Goal: Task Accomplishment & Management: Use online tool/utility

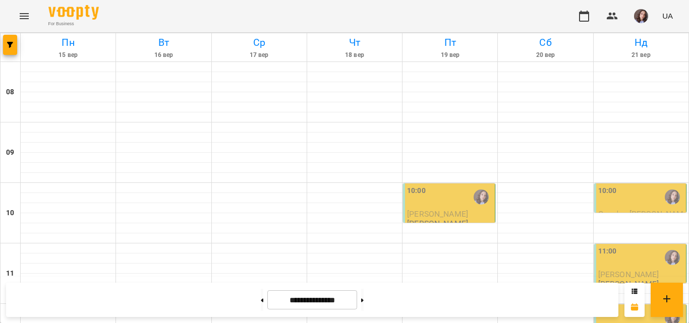
scroll to position [605, 0]
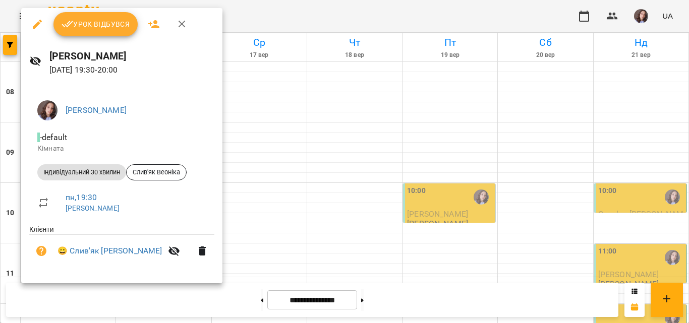
click at [104, 29] on span "Урок відбувся" at bounding box center [96, 24] width 69 height 12
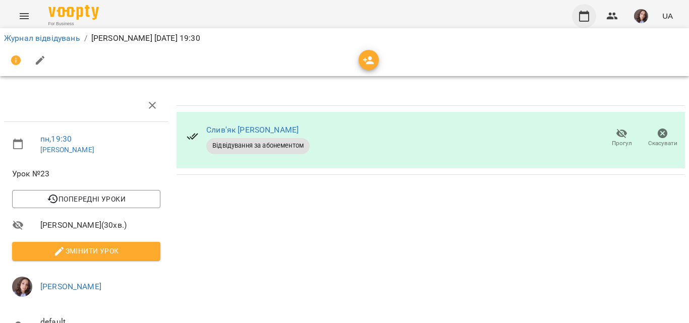
click at [576, 13] on button "button" at bounding box center [584, 16] width 24 height 24
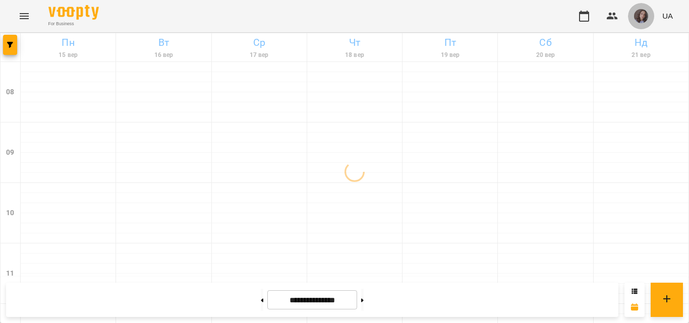
click at [639, 15] on img "button" at bounding box center [641, 16] width 14 height 14
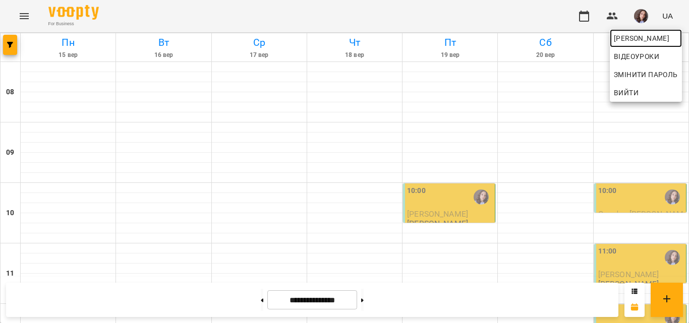
click at [643, 37] on span "[PERSON_NAME]" at bounding box center [646, 38] width 64 height 12
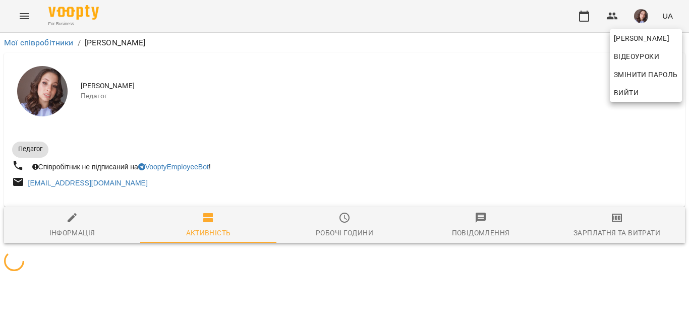
click at [619, 224] on div at bounding box center [344, 161] width 689 height 323
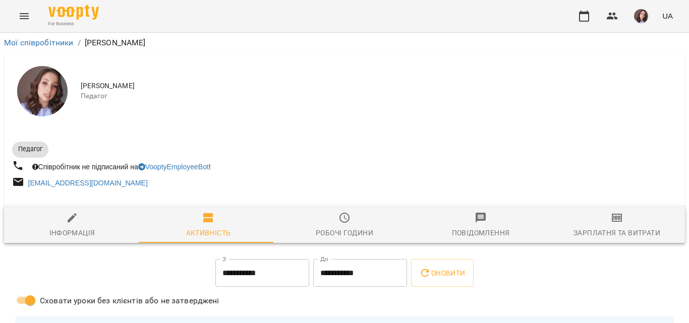
click at [618, 223] on div "[PERSON_NAME] Відеоуроки Змінити пароль Вийти" at bounding box center [344, 161] width 689 height 323
click at [614, 222] on icon "button" at bounding box center [617, 218] width 10 height 8
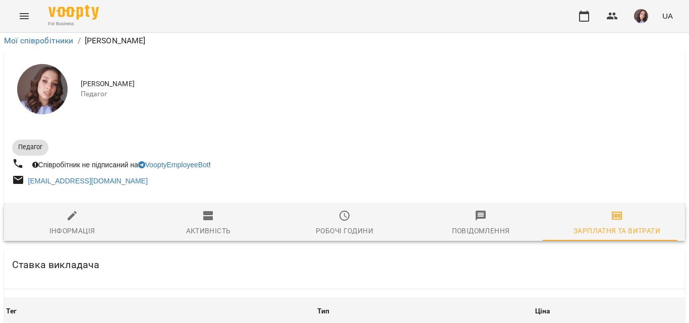
scroll to position [752, 0]
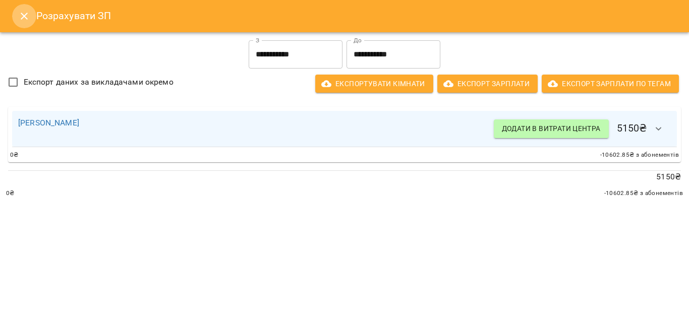
click at [21, 11] on icon "Close" at bounding box center [24, 16] width 12 height 12
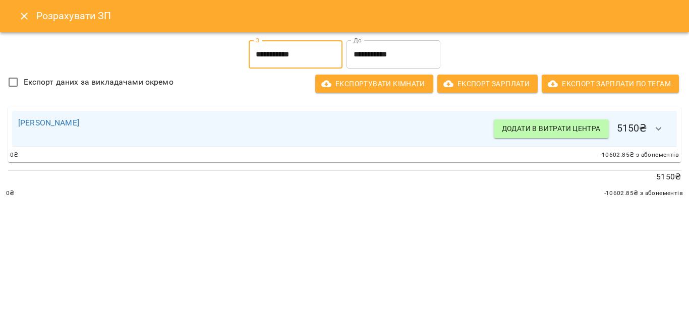
click at [313, 60] on input "**********" at bounding box center [296, 54] width 94 height 28
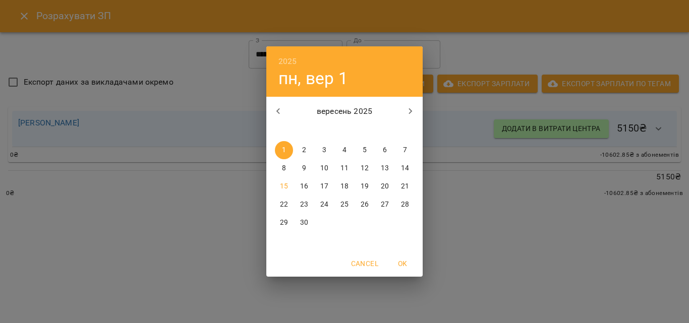
click at [344, 167] on p "11" at bounding box center [344, 168] width 8 height 10
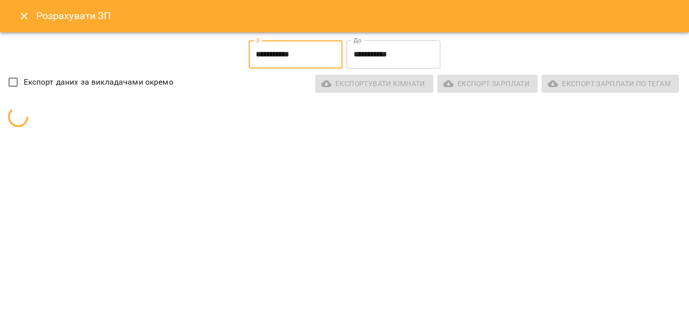
type input "**********"
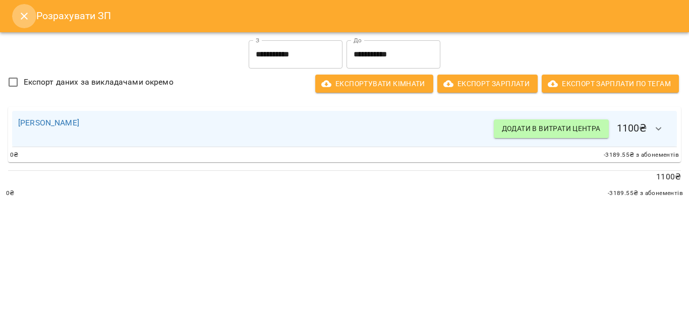
click at [22, 18] on icon "Close" at bounding box center [24, 16] width 7 height 7
